Goal: Information Seeking & Learning: Learn about a topic

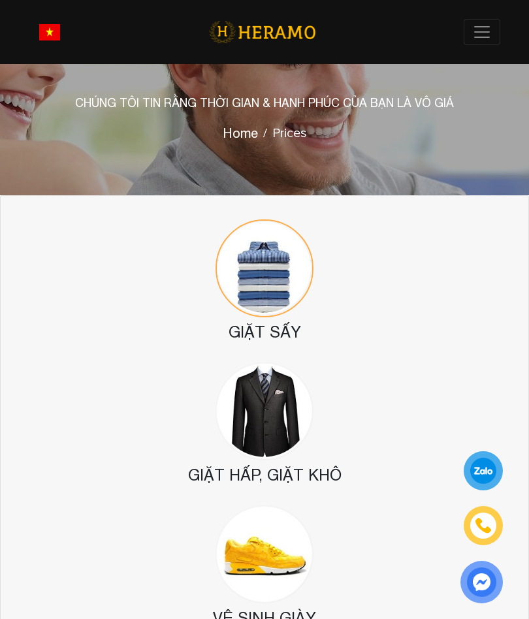
click at [470, 51] on header "Toggle Về chúng tôi Nhượng quyền thương hiệu Nhượng quyền Dịch vụ Dịch vụ Giặt …" at bounding box center [264, 32] width 529 height 64
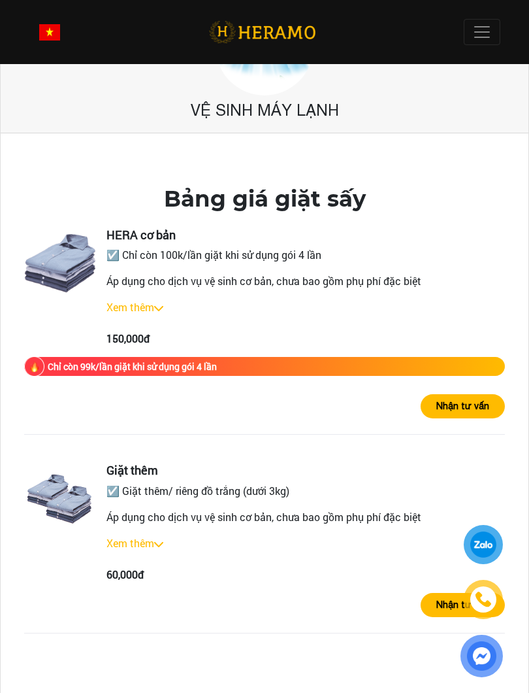
scroll to position [810, 0]
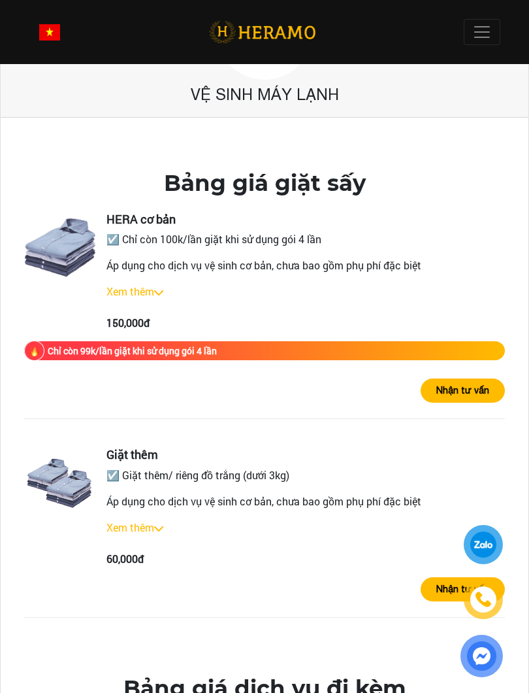
click at [113, 289] on link "Xem thêm" at bounding box center [131, 291] width 48 height 14
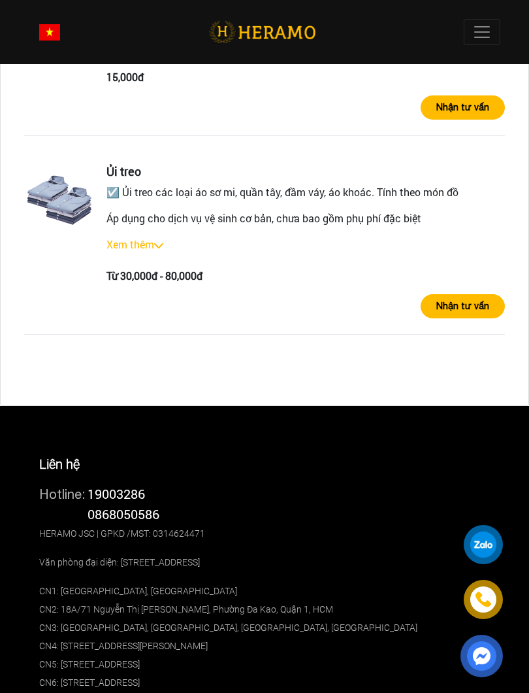
scroll to position [1561, 0]
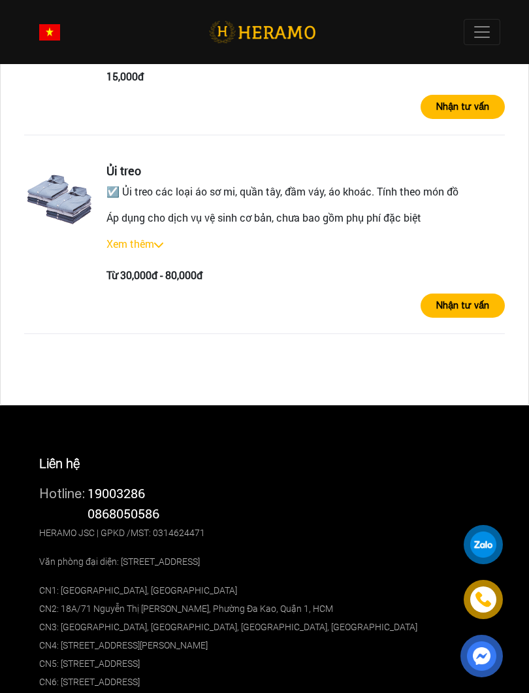
click at [484, 28] on span at bounding box center [482, 32] width 20 height 20
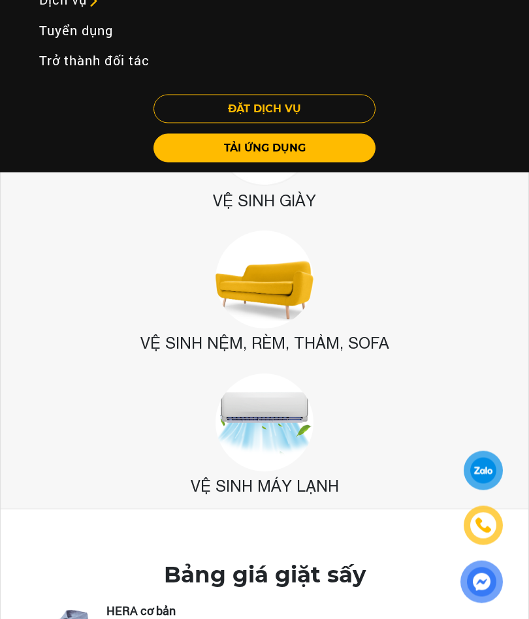
scroll to position [410, 0]
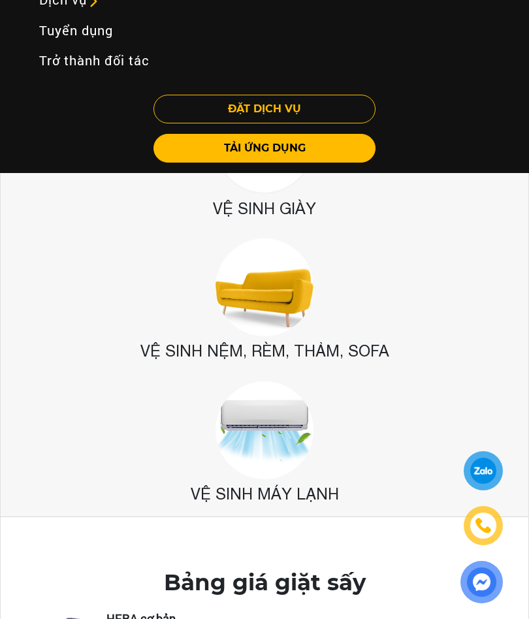
click at [73, 63] on link "Trở thành đối tác" at bounding box center [265, 60] width 472 height 30
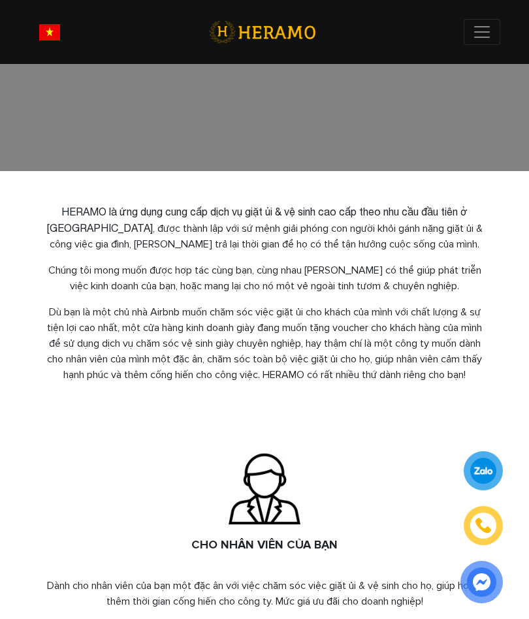
click at [67, 61] on header "Toggle Về chúng tôi Nhượng quyền thương hiệu Nhượng quyền Dịch vụ Dịch vụ Giặt …" at bounding box center [264, 32] width 529 height 64
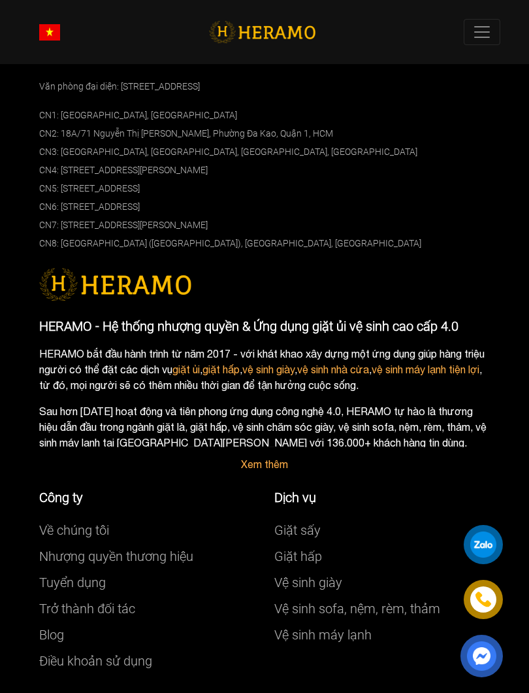
scroll to position [2120, 0]
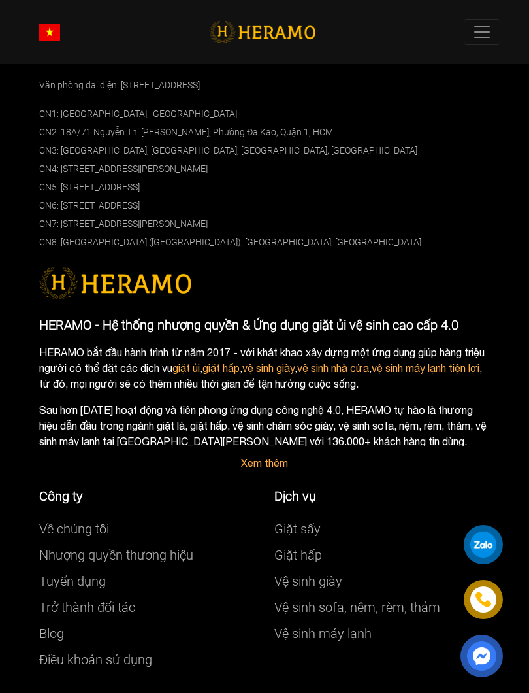
click at [274, 457] on link "Xem thêm" at bounding box center [264, 463] width 47 height 12
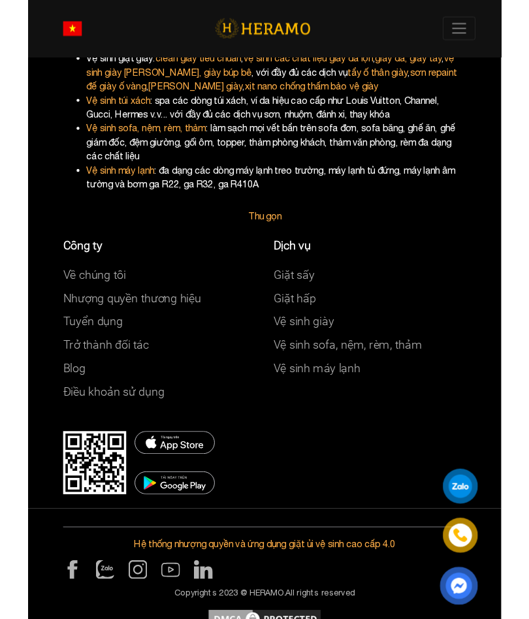
scroll to position [2740, 0]
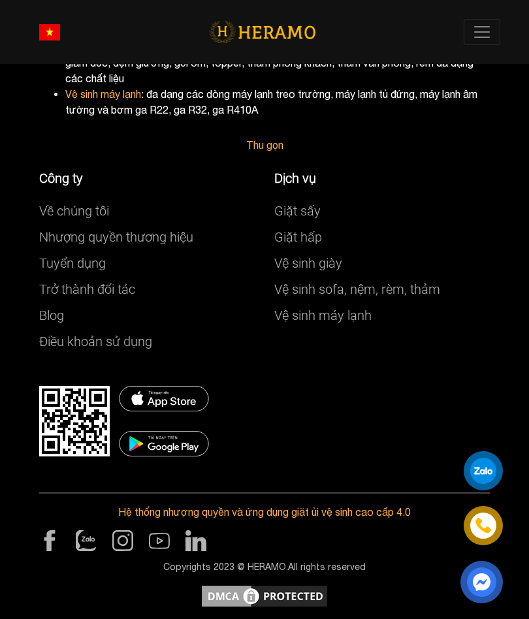
click at [137, 237] on link "Nhượng quyền thương hiệu" at bounding box center [116, 237] width 154 height 16
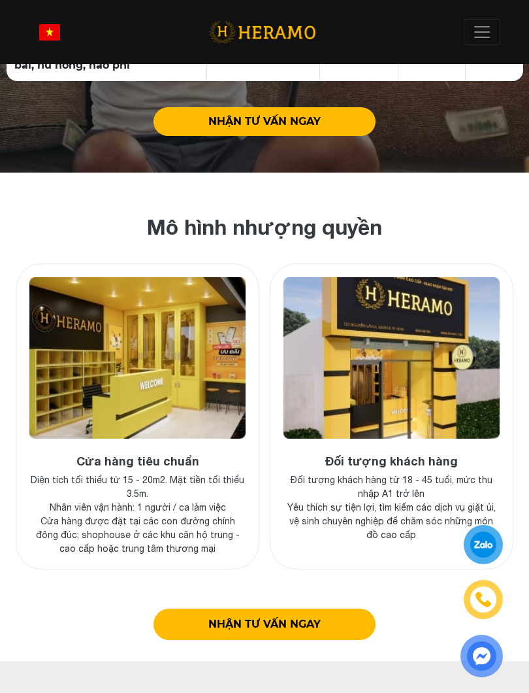
scroll to position [5093, 0]
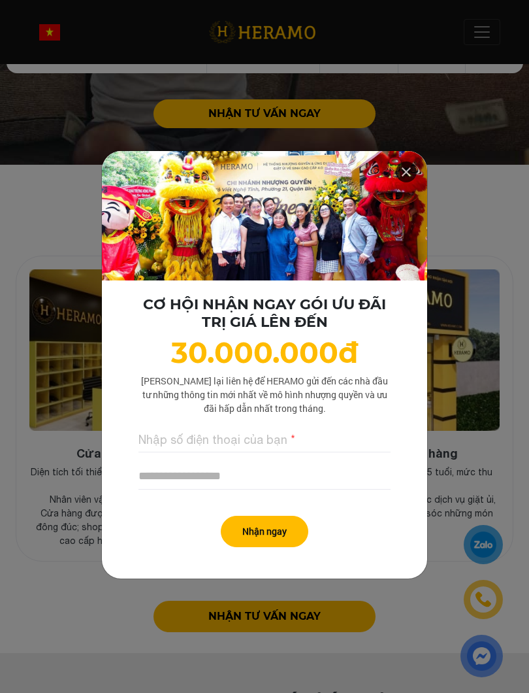
click at [399, 170] on icon at bounding box center [407, 172] width 16 height 24
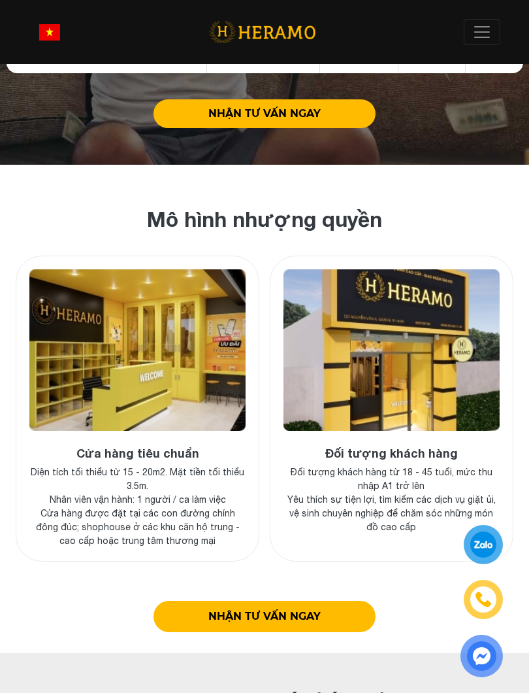
click at [115, 269] on img at bounding box center [137, 349] width 216 height 161
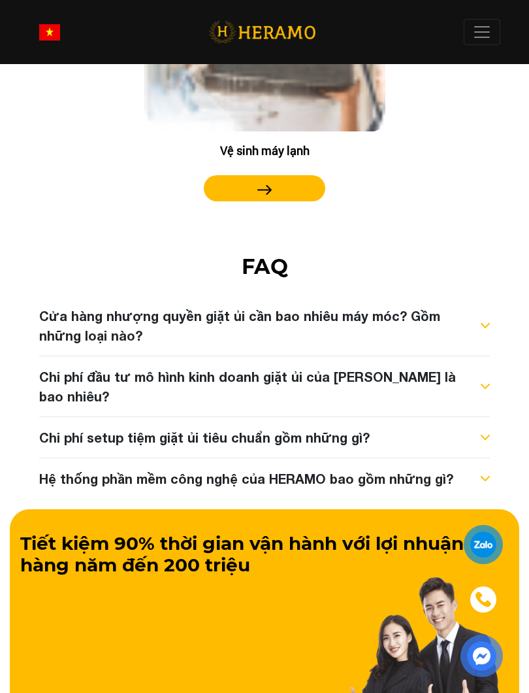
scroll to position [8027, 0]
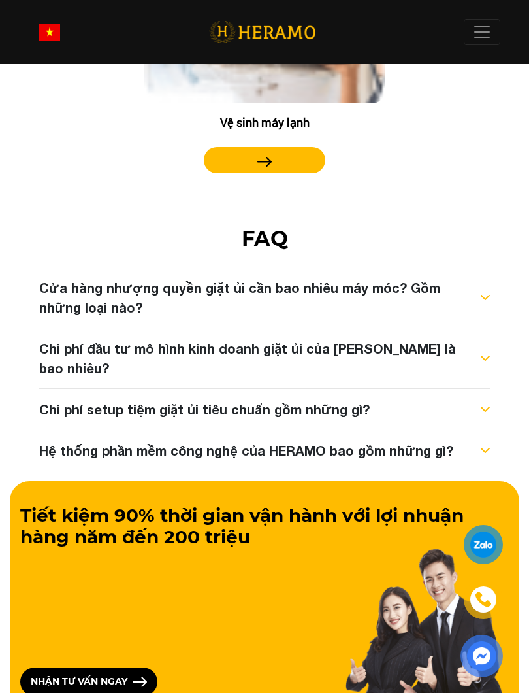
click at [149, 399] on div "Chi phí setup tiệm giặt ủi tiêu chuẩn gồm những gì?" at bounding box center [204, 409] width 331 height 20
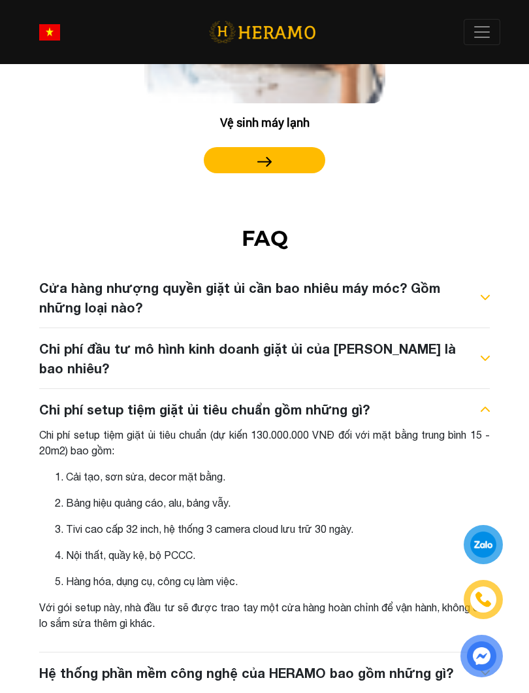
click at [186, 278] on div "Cửa hàng nhượng quyền giặt ủi cần bao nhiêu máy móc? Gồm những loại nào?" at bounding box center [257, 297] width 436 height 39
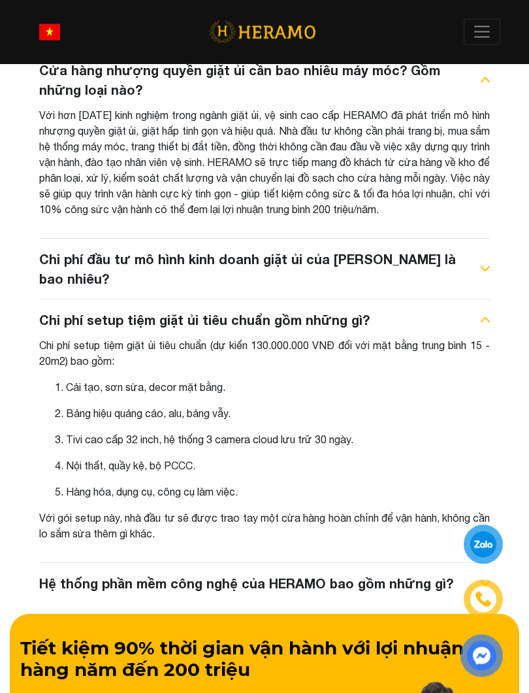
scroll to position [8244, 0]
click at [188, 249] on div "Chi phí đầu tư mô hình kinh doanh giặt ủi của [PERSON_NAME] là bao nhiêu?" at bounding box center [257, 268] width 436 height 39
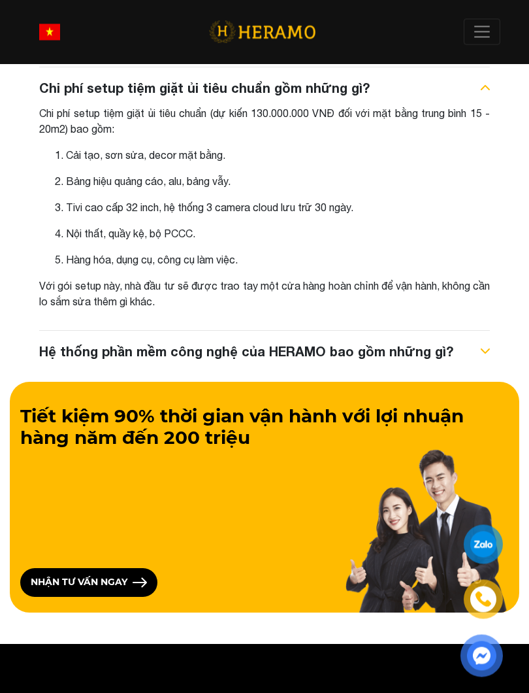
scroll to position [8594, 0]
click at [155, 341] on div "Hệ thống phần mềm công nghệ của HERAMO bao gồm những gì?" at bounding box center [246, 351] width 414 height 20
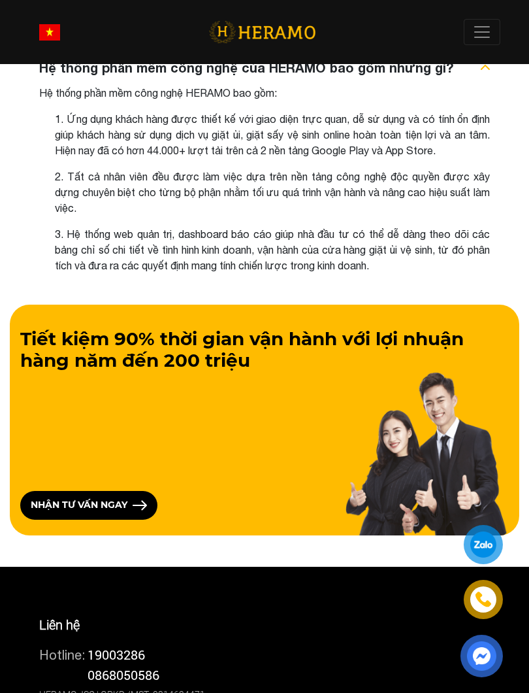
scroll to position [8878, 0]
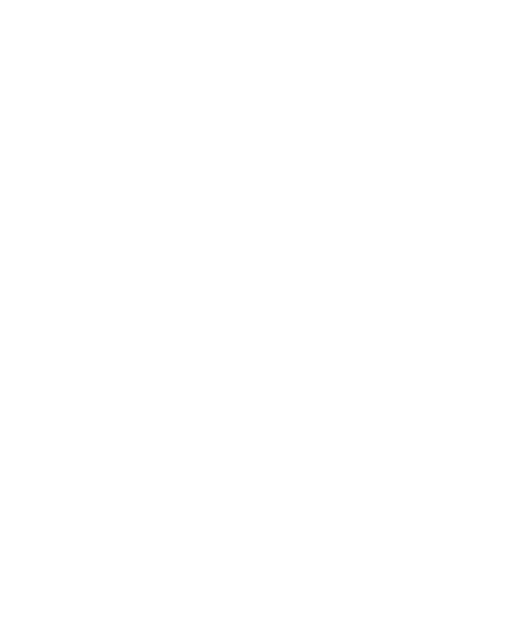
scroll to position [2406, 0]
